Goal: Task Accomplishment & Management: Manage account settings

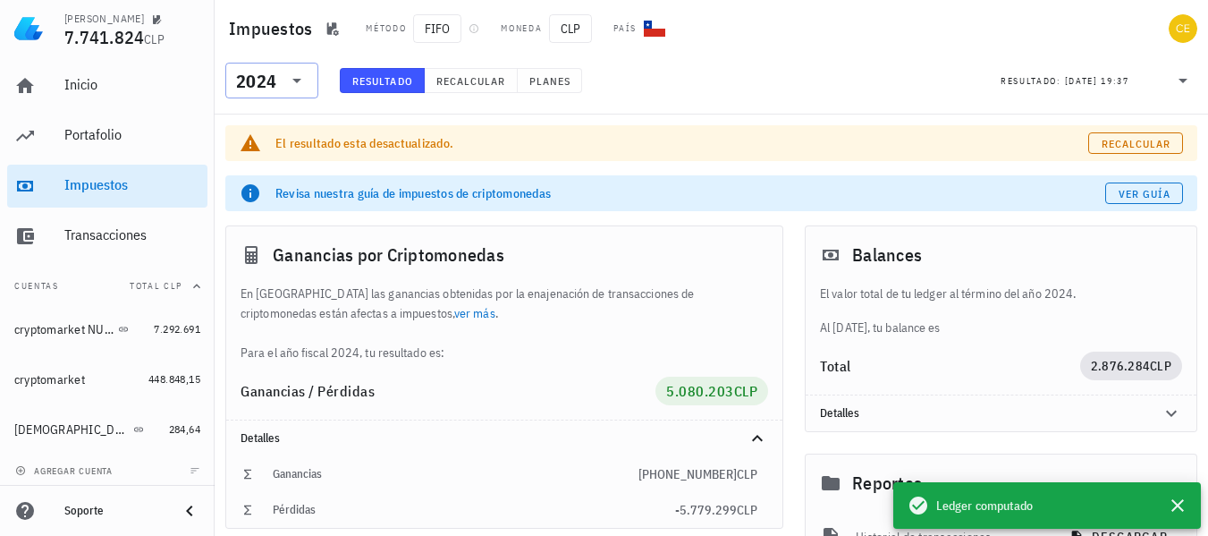
click at [292, 77] on icon at bounding box center [296, 80] width 21 height 21
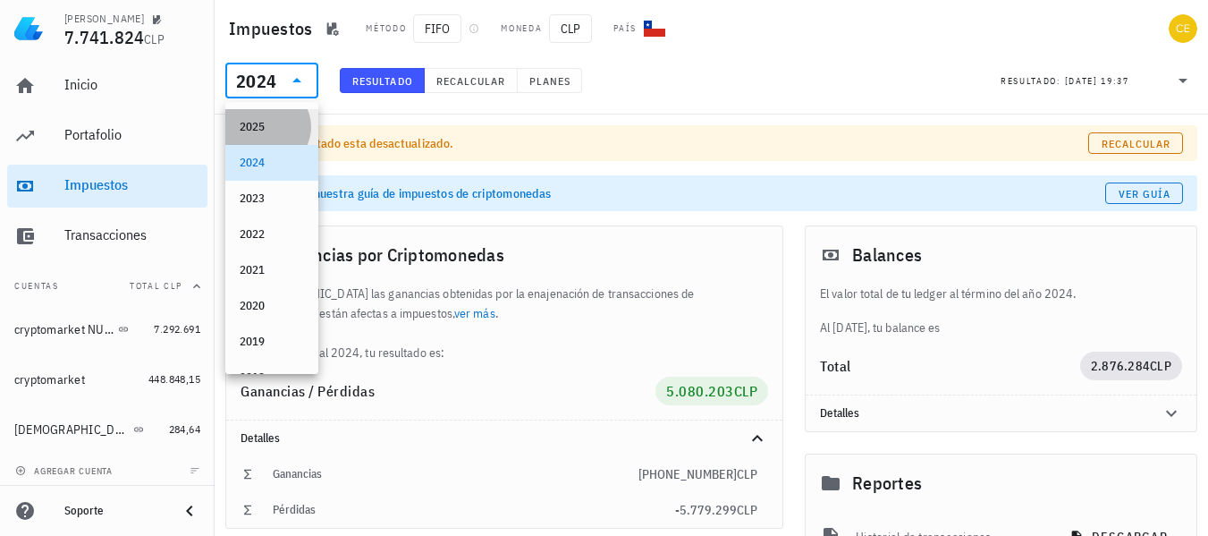
click at [265, 128] on div "2025" at bounding box center [272, 127] width 64 height 14
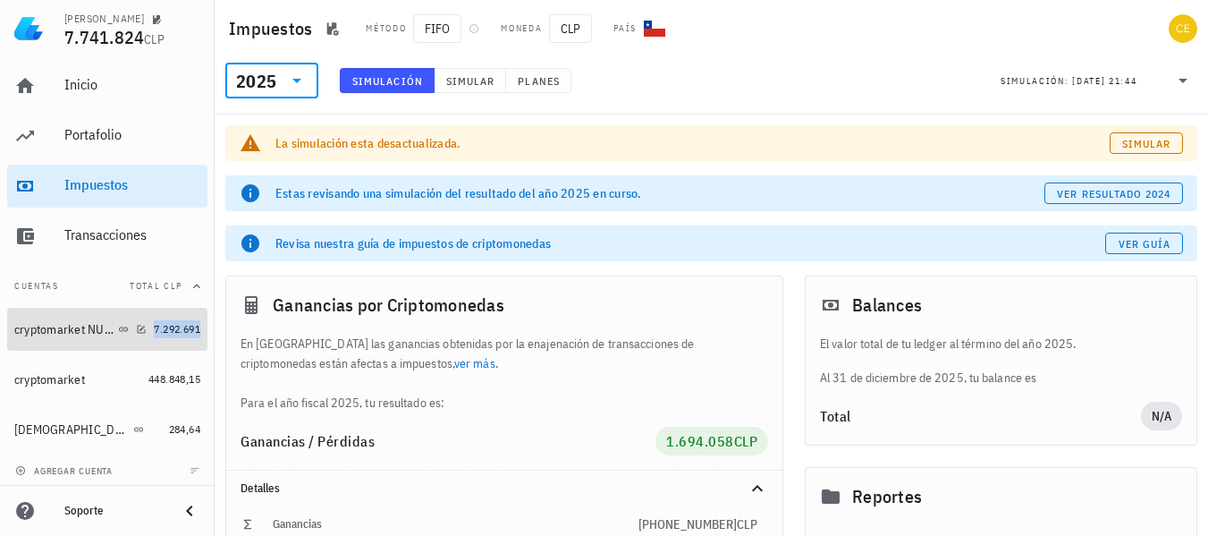
click at [161, 328] on span "7.292.691" at bounding box center [177, 328] width 47 height 13
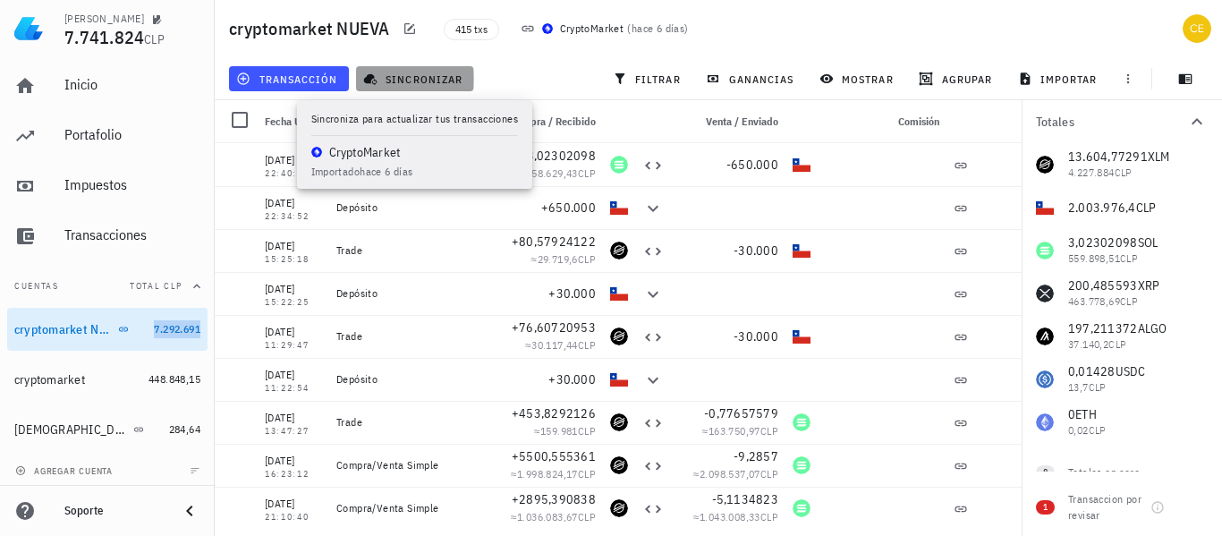
click at [385, 80] on span "sincronizar" at bounding box center [415, 79] width 96 height 14
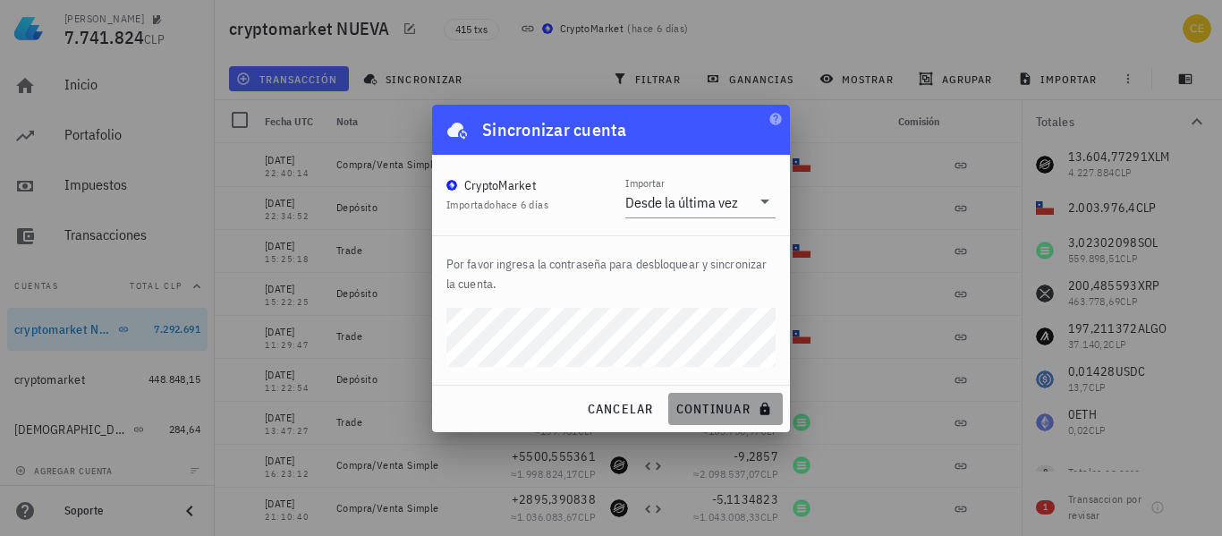
click at [724, 413] on span "continuar" at bounding box center [725, 409] width 100 height 16
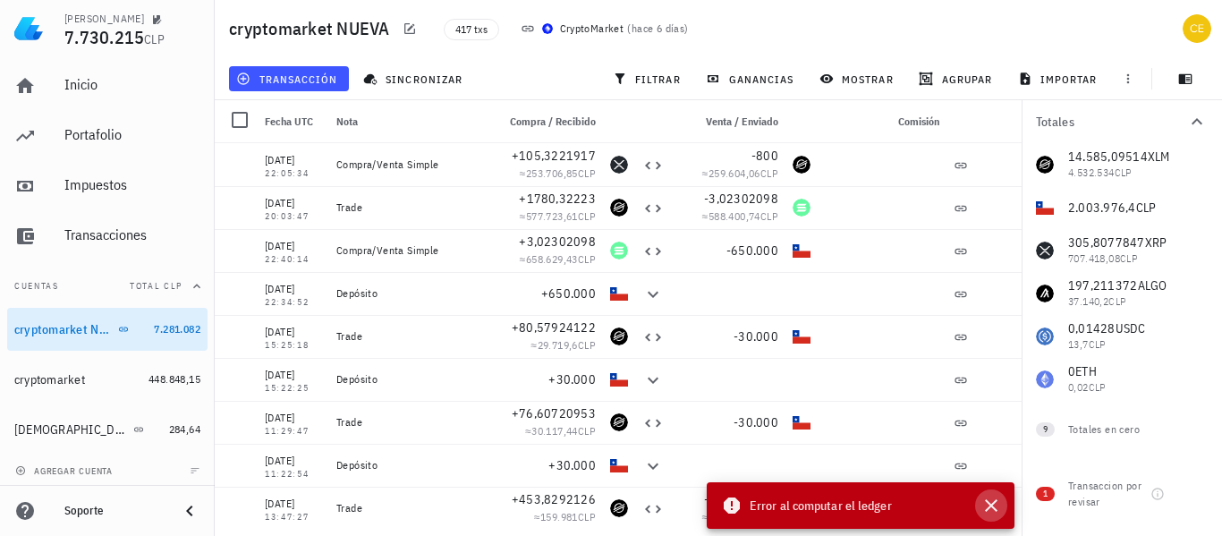
click at [989, 504] on icon "button" at bounding box center [991, 505] width 13 height 13
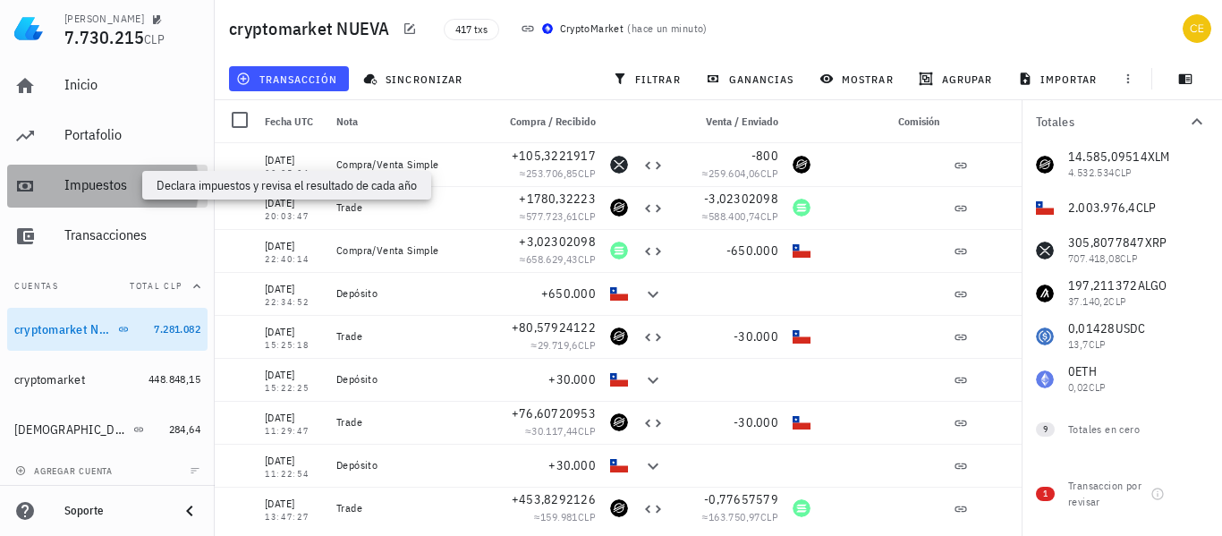
click at [174, 186] on div "Impuestos" at bounding box center [132, 184] width 136 height 17
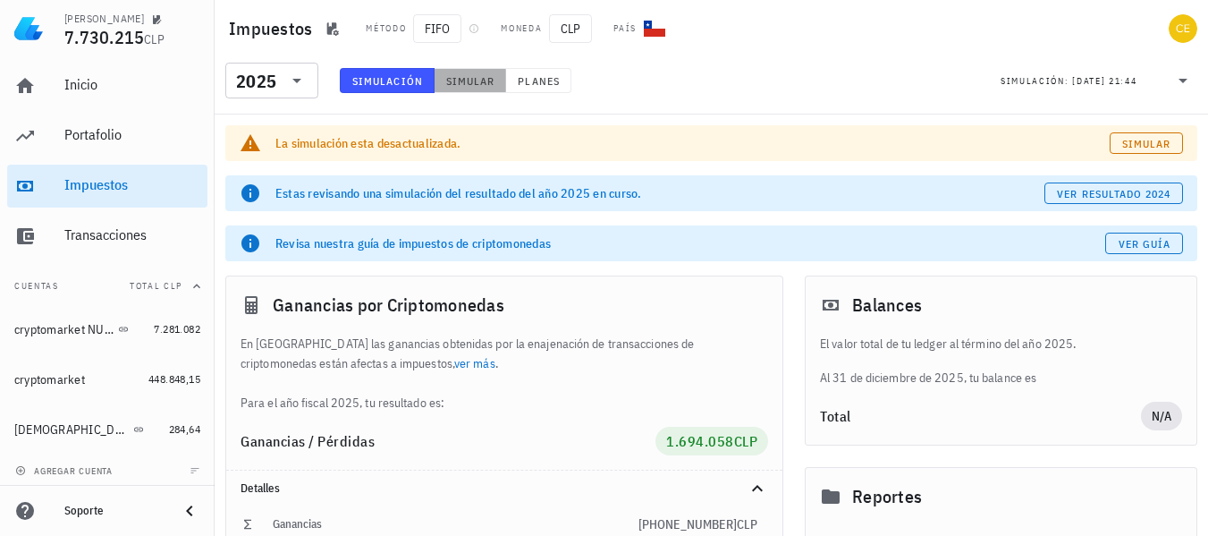
click at [461, 71] on button "Simular" at bounding box center [471, 80] width 72 height 25
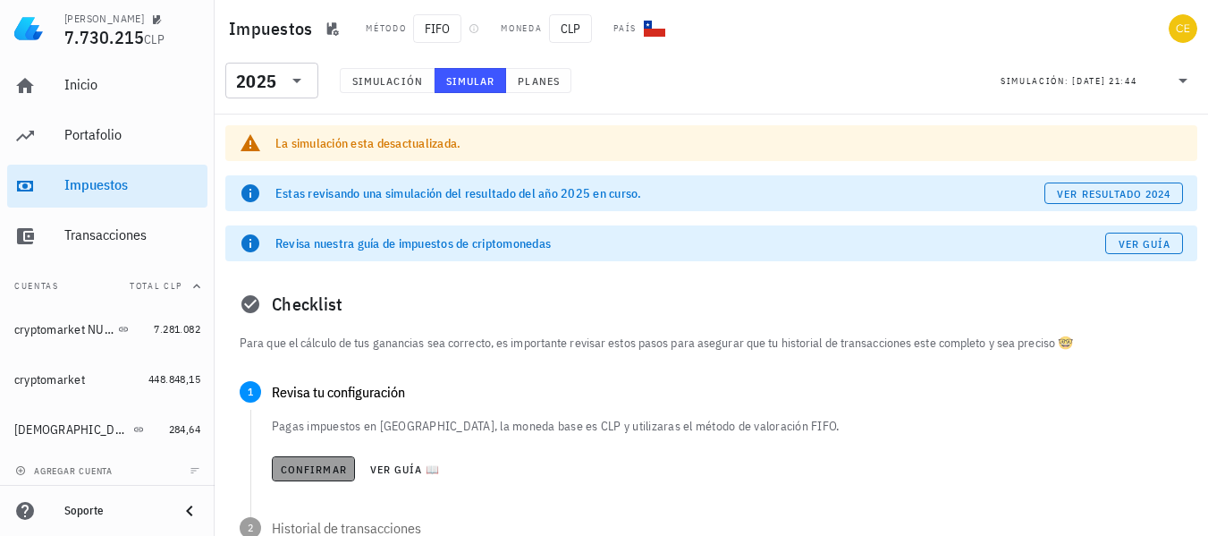
click at [284, 469] on span "Confirmar" at bounding box center [313, 468] width 67 height 13
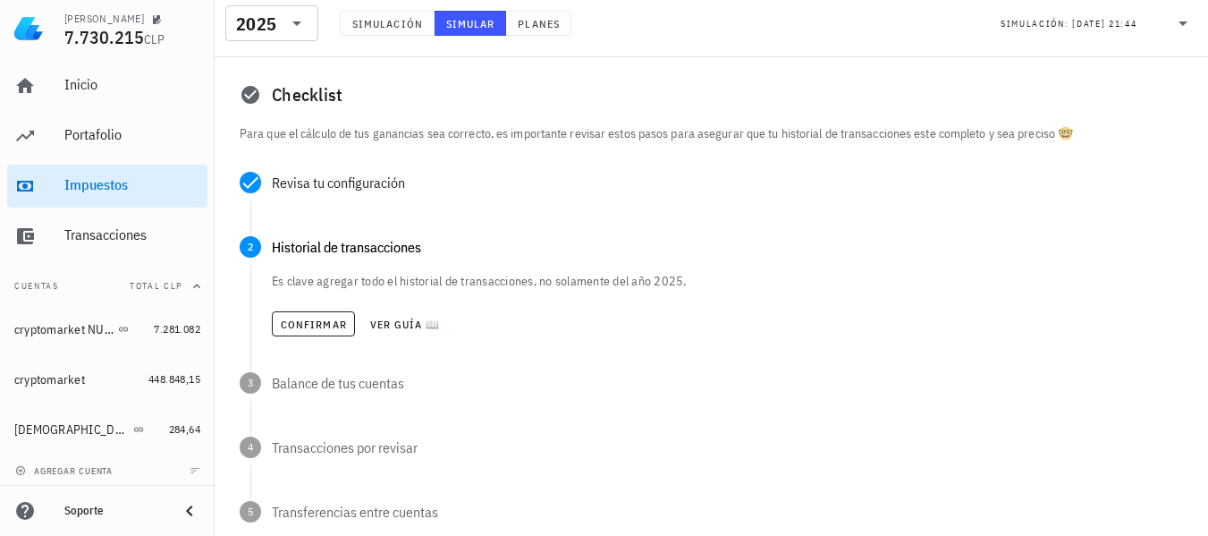
scroll to position [211, 0]
click at [298, 324] on span "Confirmar" at bounding box center [313, 322] width 67 height 13
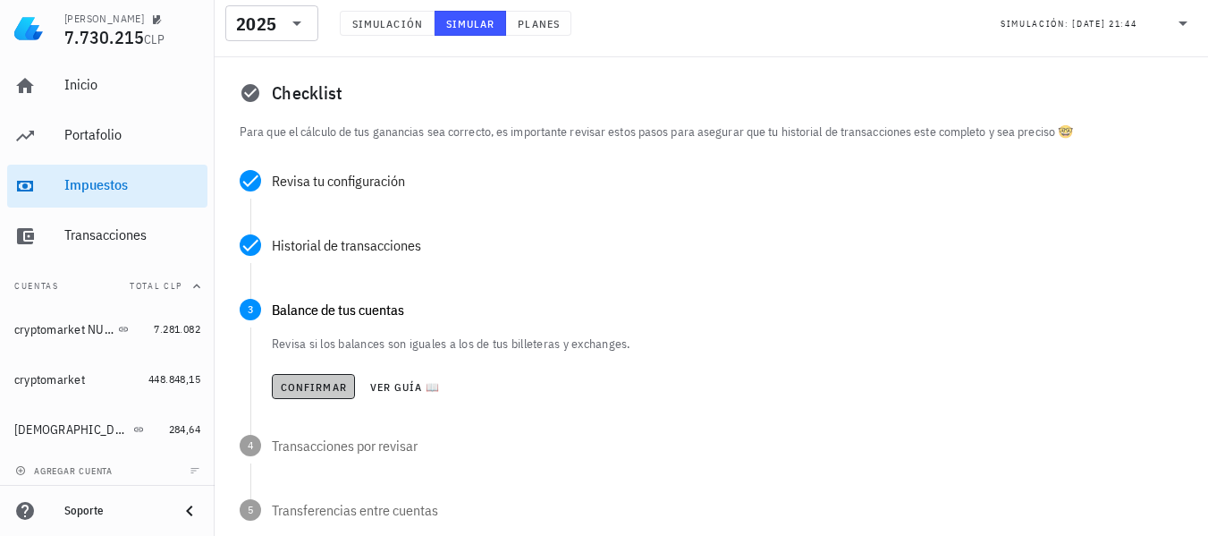
click at [306, 387] on span "Confirmar" at bounding box center [313, 386] width 67 height 13
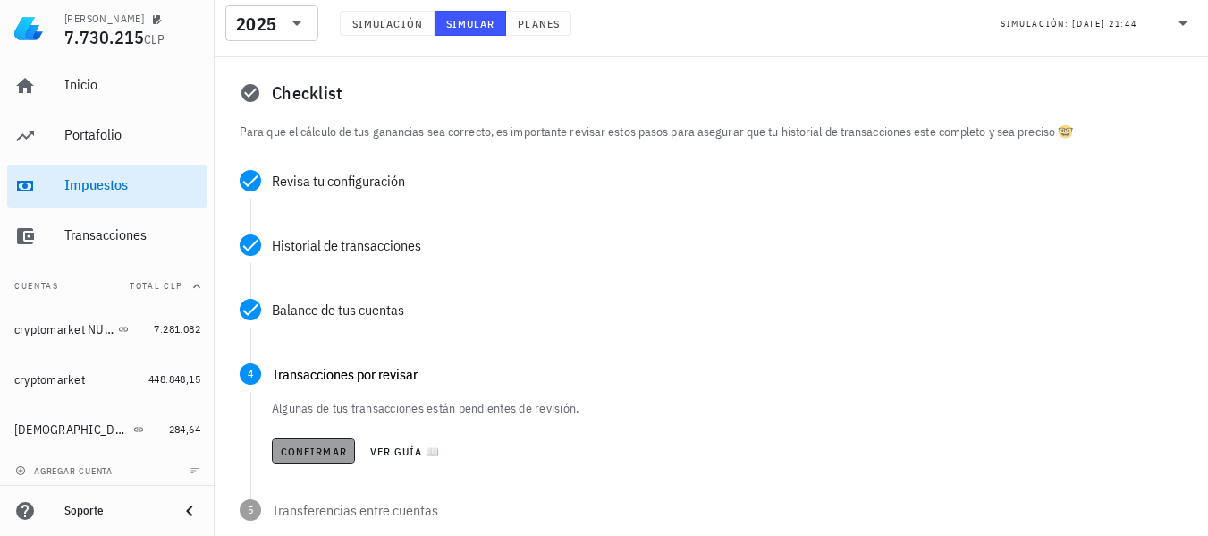
click at [304, 449] on span "Confirmar" at bounding box center [313, 450] width 67 height 13
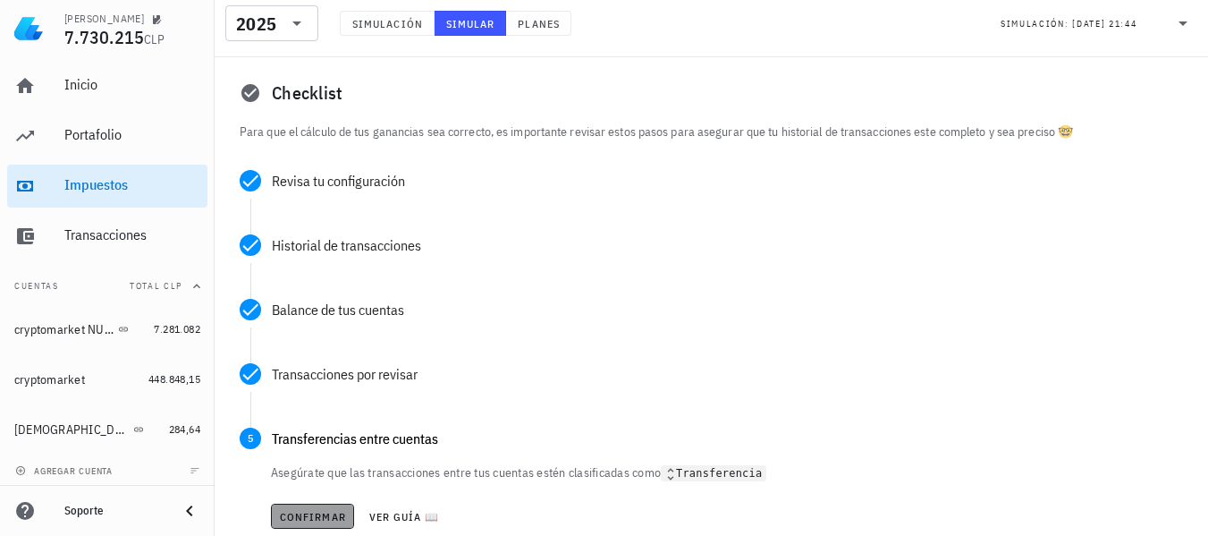
click at [309, 513] on span "Confirmar" at bounding box center [312, 516] width 67 height 13
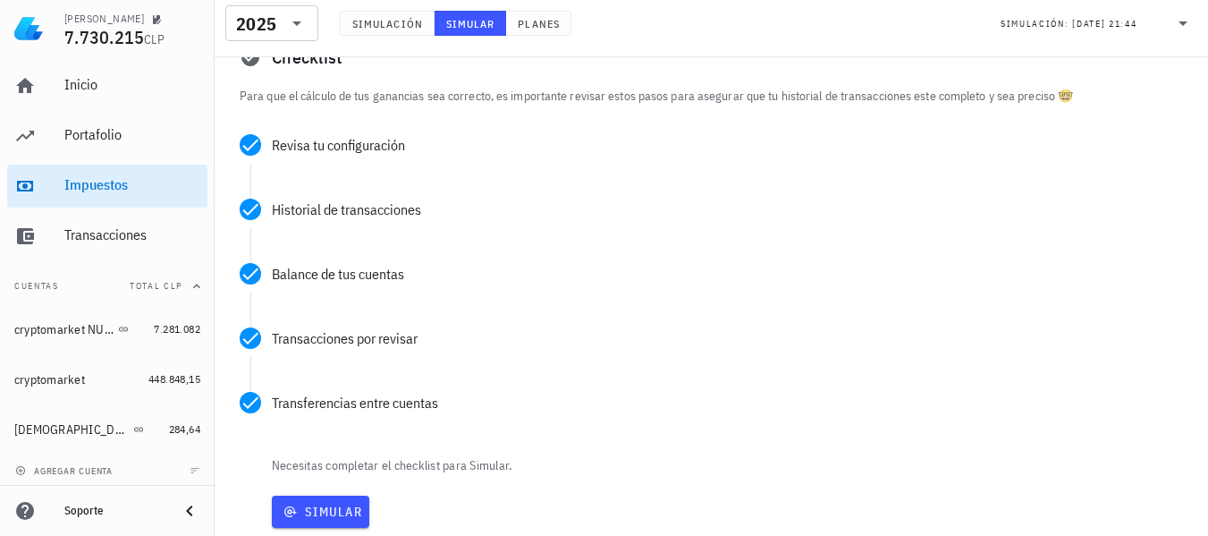
scroll to position [283, 0]
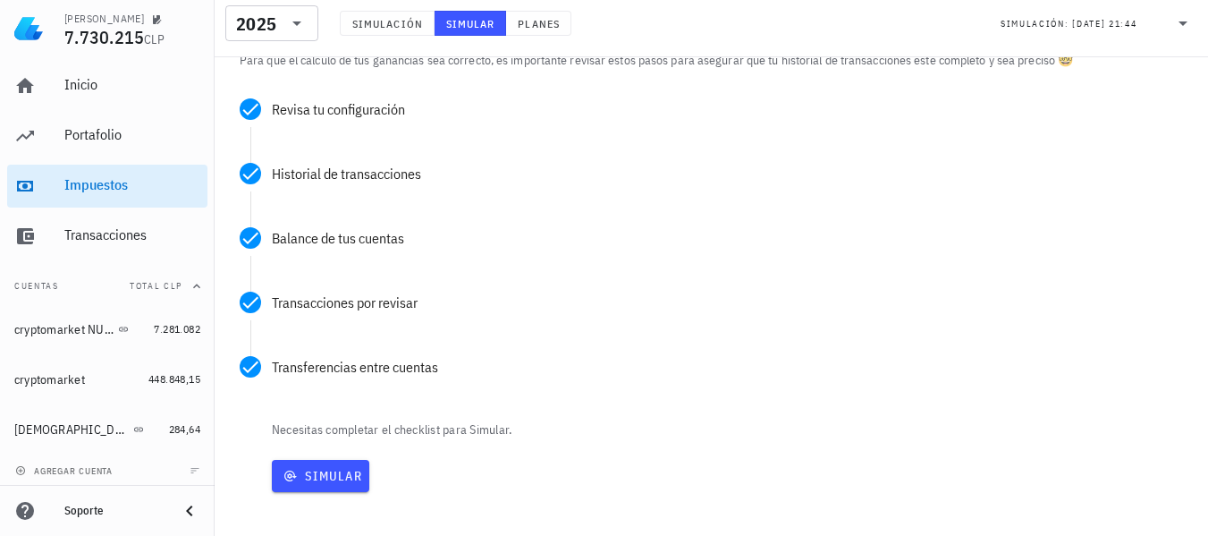
click at [309, 513] on div "Checklist Para que el cálculo de tus ganancias sea correcto, es importante revi…" at bounding box center [711, 267] width 972 height 549
click at [308, 488] on button "Simular" at bounding box center [320, 476] width 97 height 32
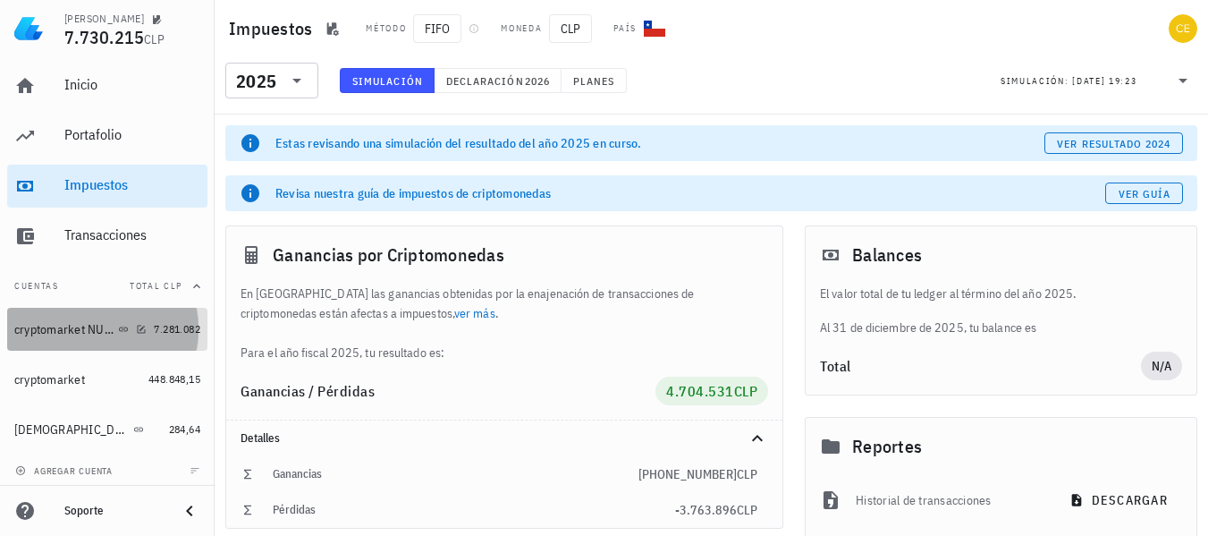
click at [92, 337] on div "cryptomarket NUEVA" at bounding box center [80, 329] width 132 height 17
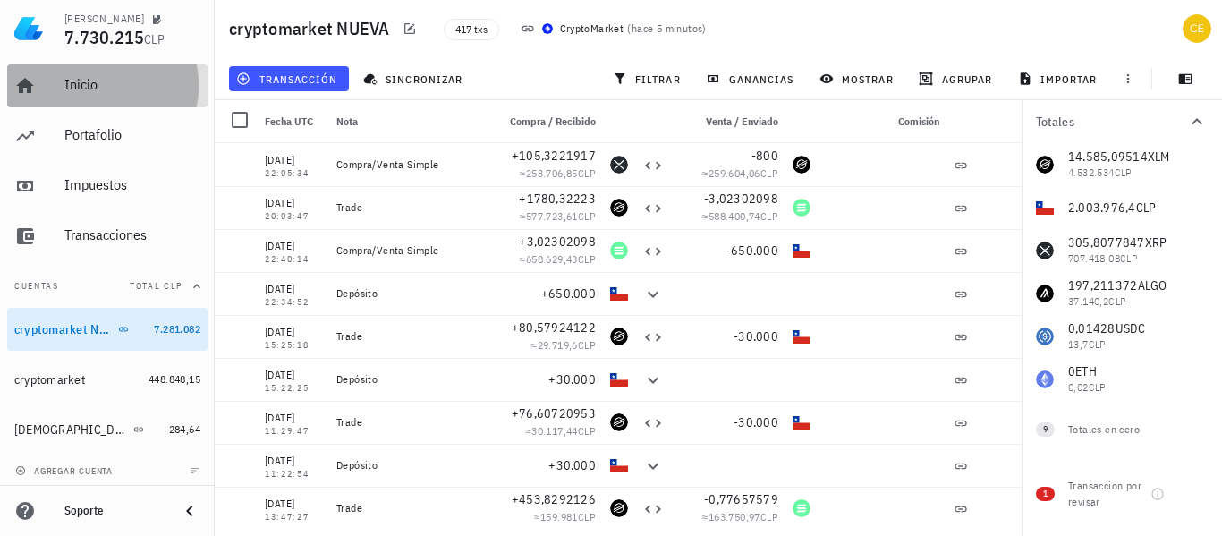
click at [86, 95] on div "Inicio" at bounding box center [132, 85] width 136 height 40
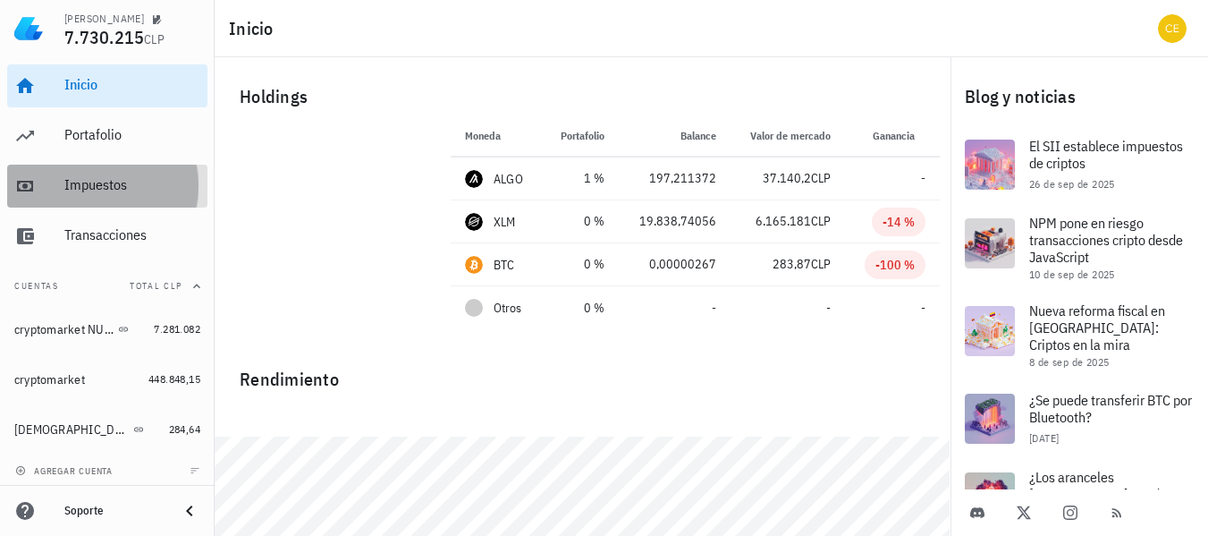
click at [112, 173] on div "Impuestos" at bounding box center [132, 185] width 136 height 40
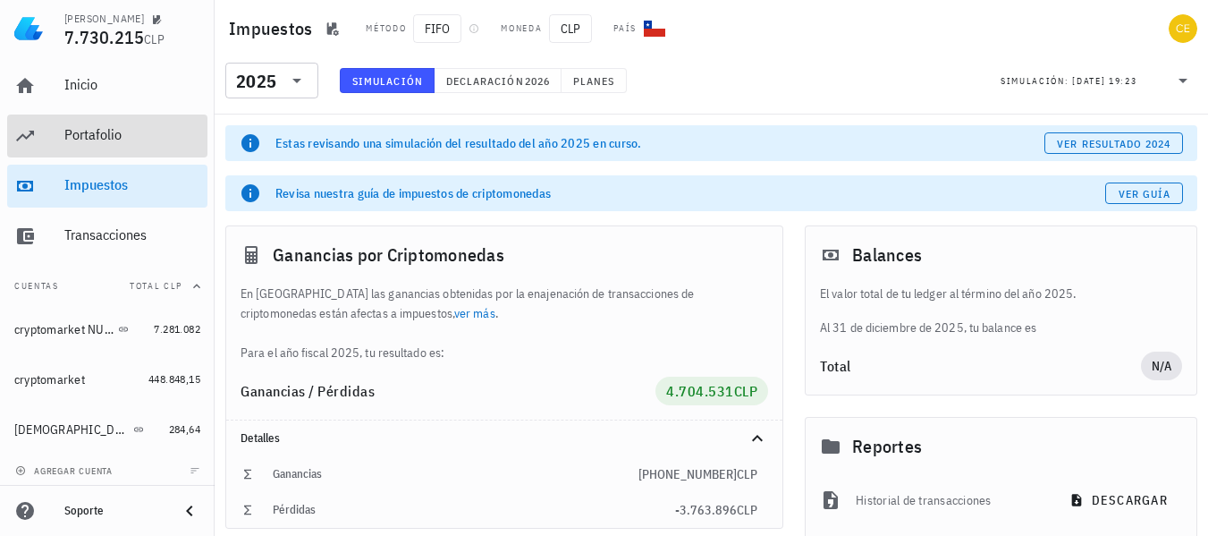
click at [137, 139] on div "Portafolio" at bounding box center [132, 134] width 136 height 17
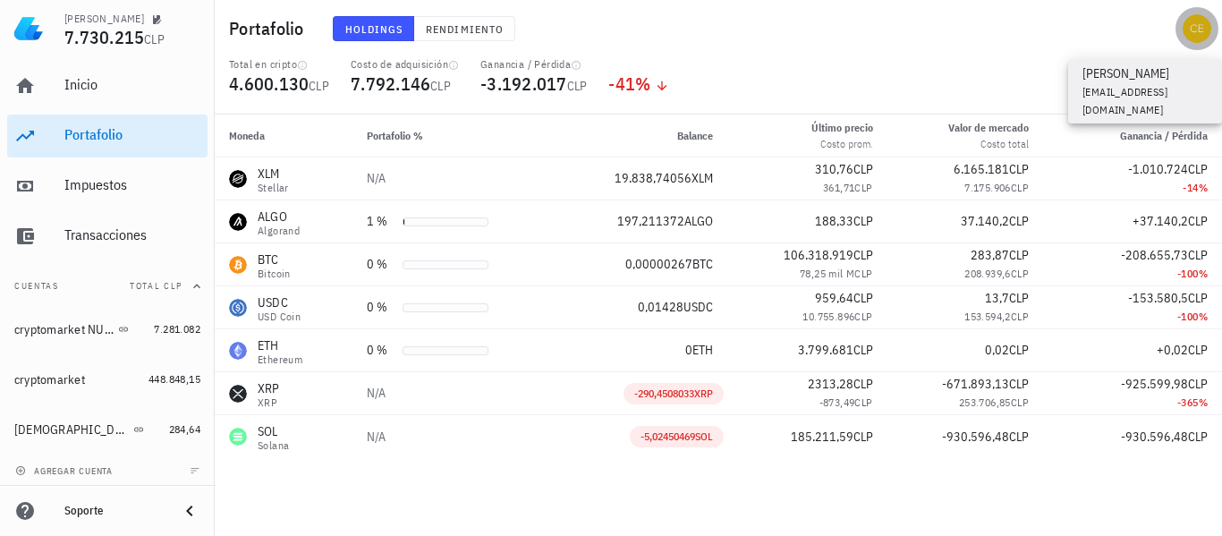
click at [1190, 24] on div "avatar" at bounding box center [1196, 28] width 29 height 29
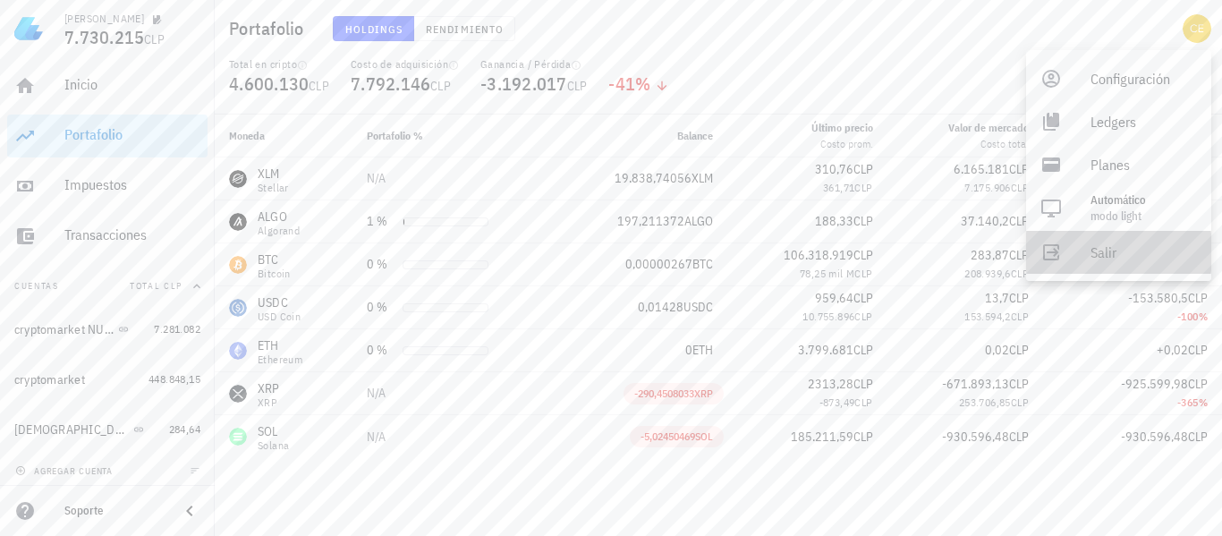
click at [1106, 251] on div "Salir" at bounding box center [1143, 252] width 106 height 36
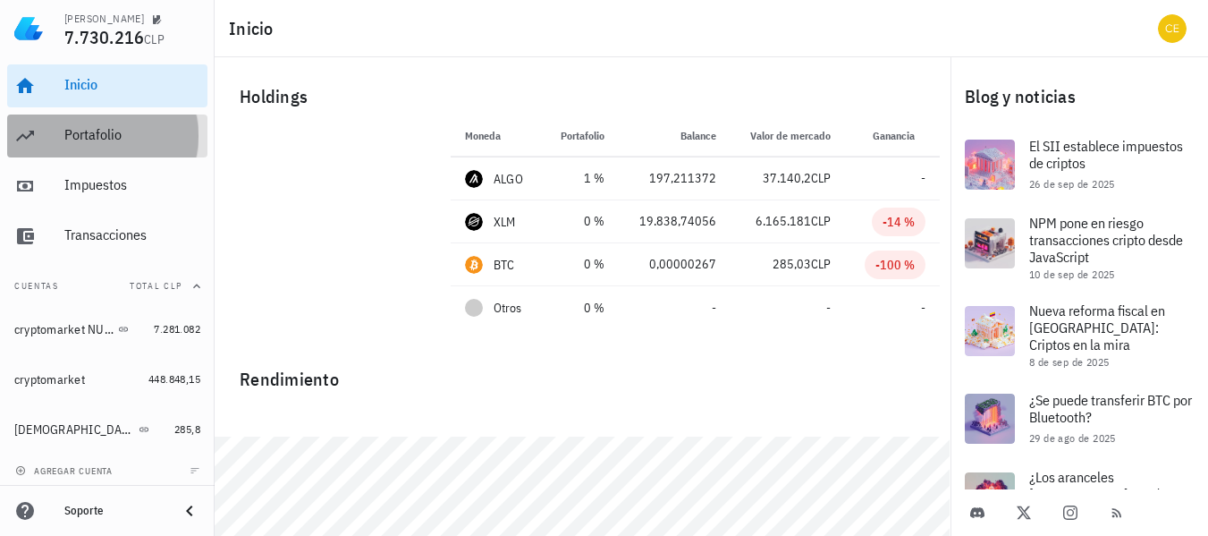
click at [126, 137] on div "Portafolio" at bounding box center [132, 134] width 136 height 17
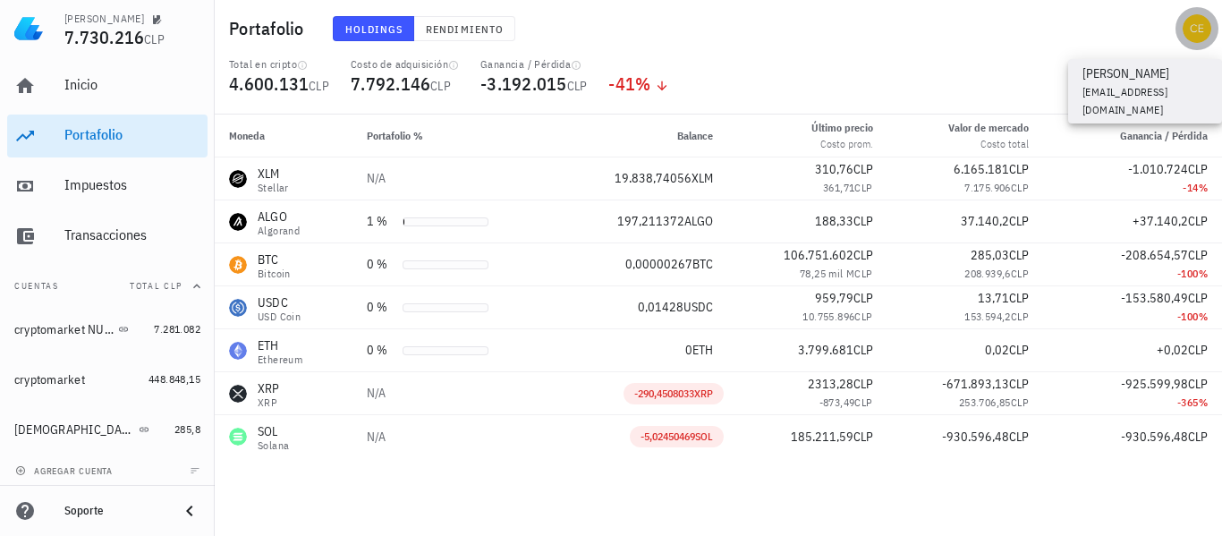
click at [1200, 36] on div "avatar" at bounding box center [1196, 28] width 29 height 29
